Goal: Navigation & Orientation: Find specific page/section

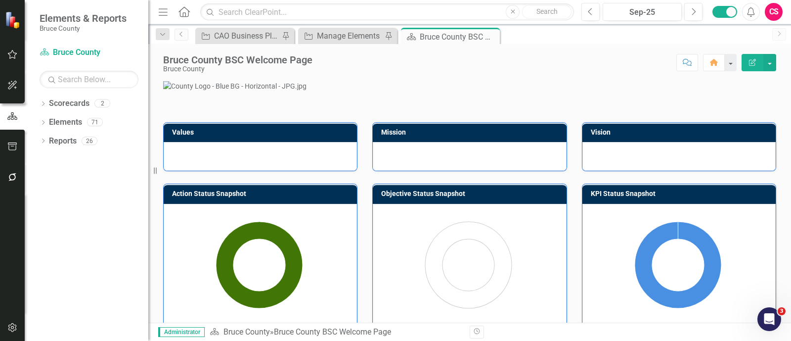
click at [6, 175] on button "button" at bounding box center [12, 177] width 22 height 21
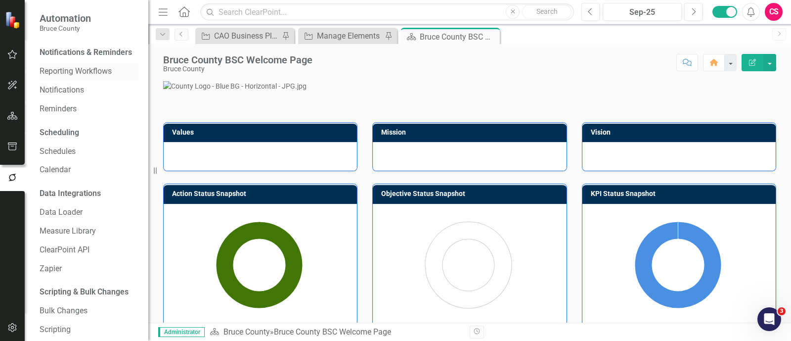
click at [72, 75] on div "Reporting Workflows" at bounding box center [89, 71] width 99 height 16
click at [68, 77] on link "Reporting Workflows" at bounding box center [89, 71] width 99 height 11
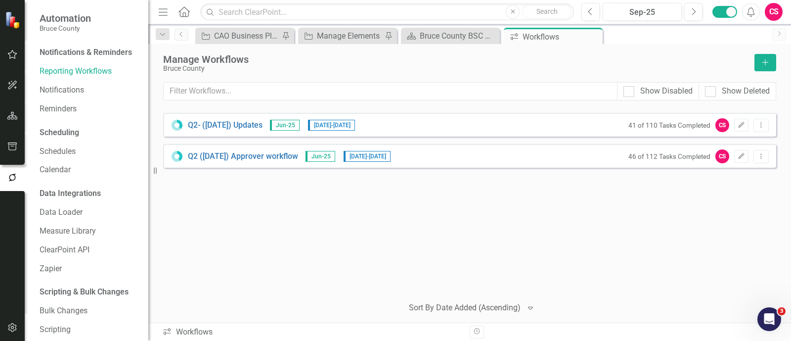
click at [763, 132] on div "Q2- ([DATE]) Updates Jun-25 [DATE] - [DATE] 41 of 110 Tasks Completed CS Edit D…" at bounding box center [469, 125] width 613 height 24
click at [762, 127] on icon "Dropdown Menu" at bounding box center [761, 125] width 8 height 6
click at [717, 181] on link "Copy Duplicate Workflow" at bounding box center [723, 178] width 92 height 18
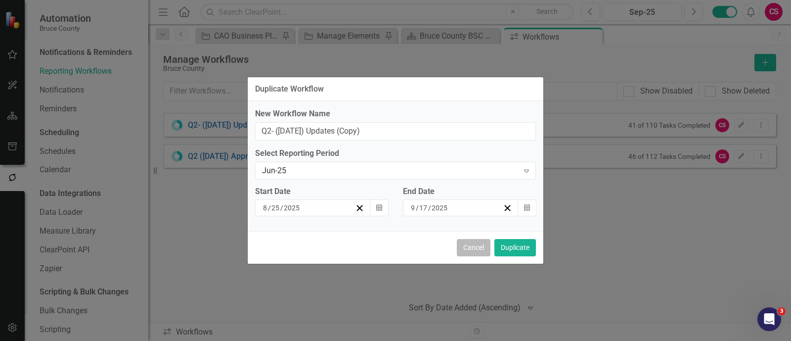
click at [463, 248] on button "Cancel" at bounding box center [474, 247] width 34 height 17
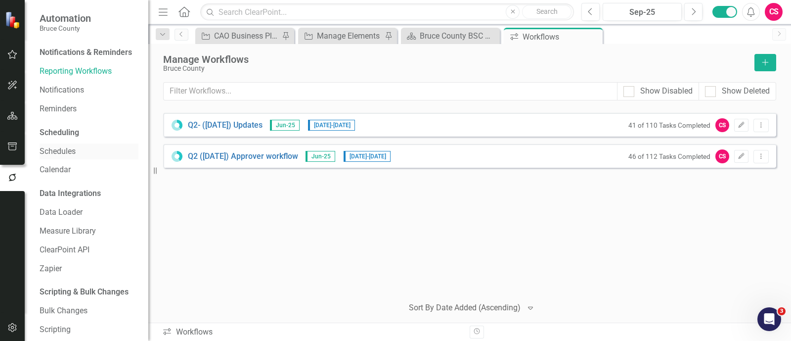
click at [61, 157] on link "Schedules" at bounding box center [89, 151] width 99 height 11
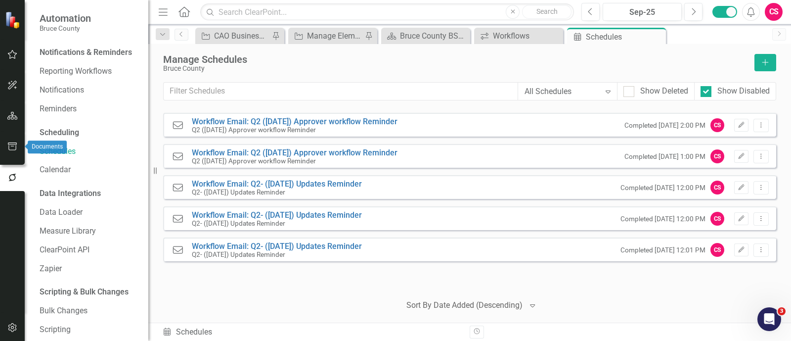
click at [5, 137] on button "button" at bounding box center [12, 147] width 22 height 21
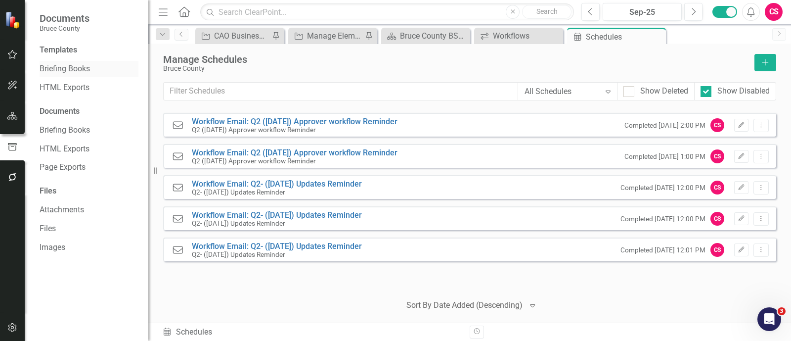
click at [56, 68] on link "Briefing Books" at bounding box center [89, 68] width 99 height 11
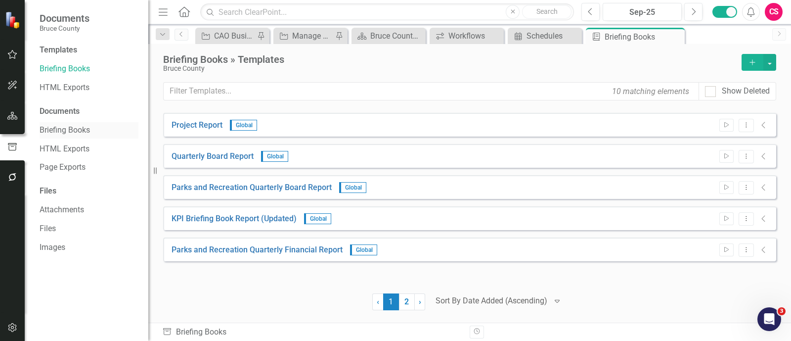
click at [52, 125] on link "Briefing Books" at bounding box center [89, 130] width 99 height 11
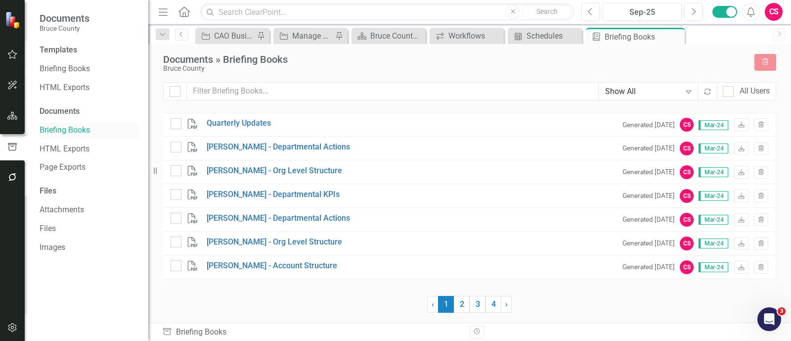
checkbox input "false"
click at [11, 173] on icon "button" at bounding box center [12, 177] width 10 height 8
